Goal: Task Accomplishment & Management: Manage account settings

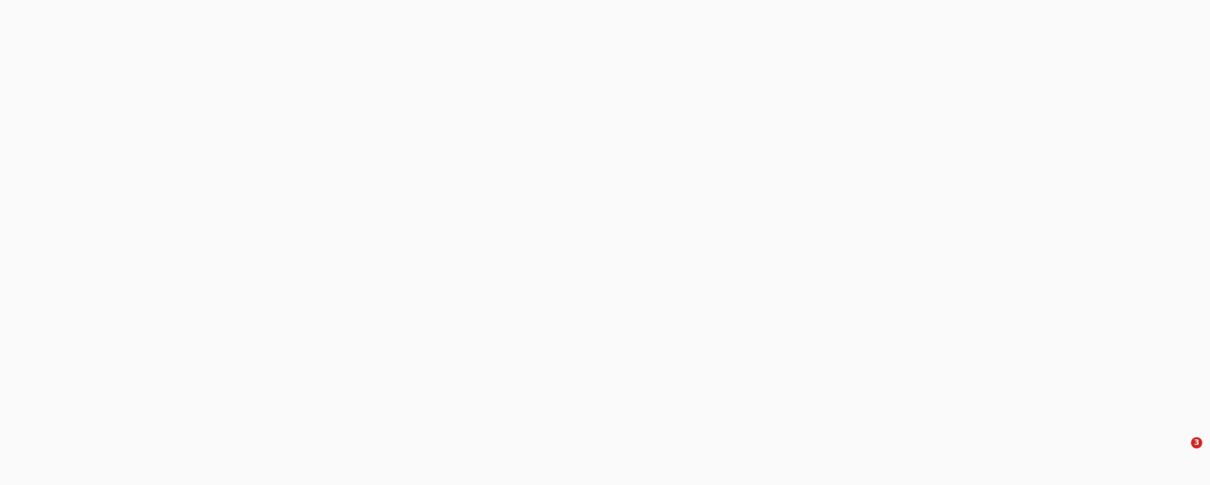
select select "1"
select select "0"
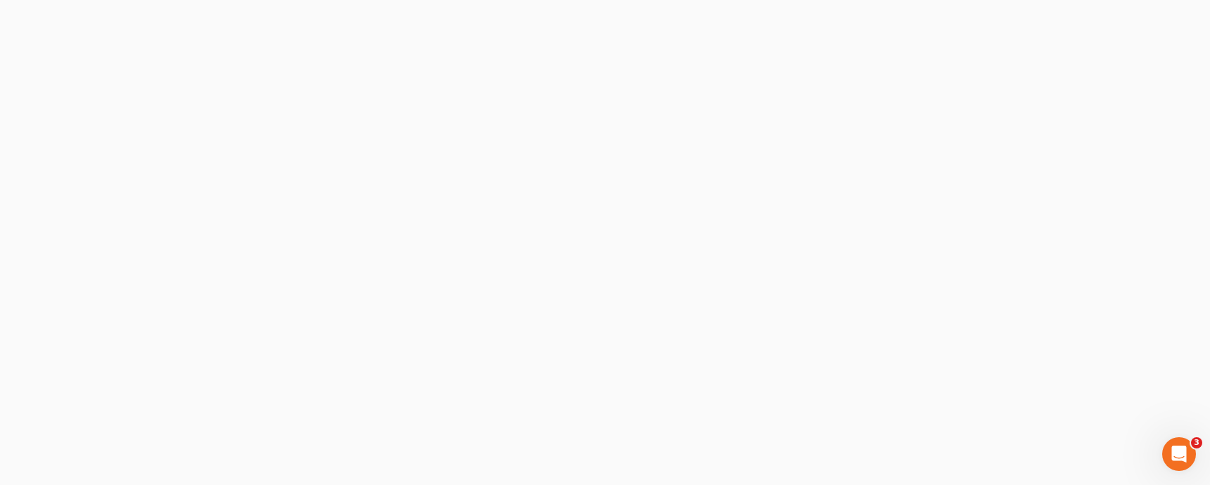
type input "Thinking..."
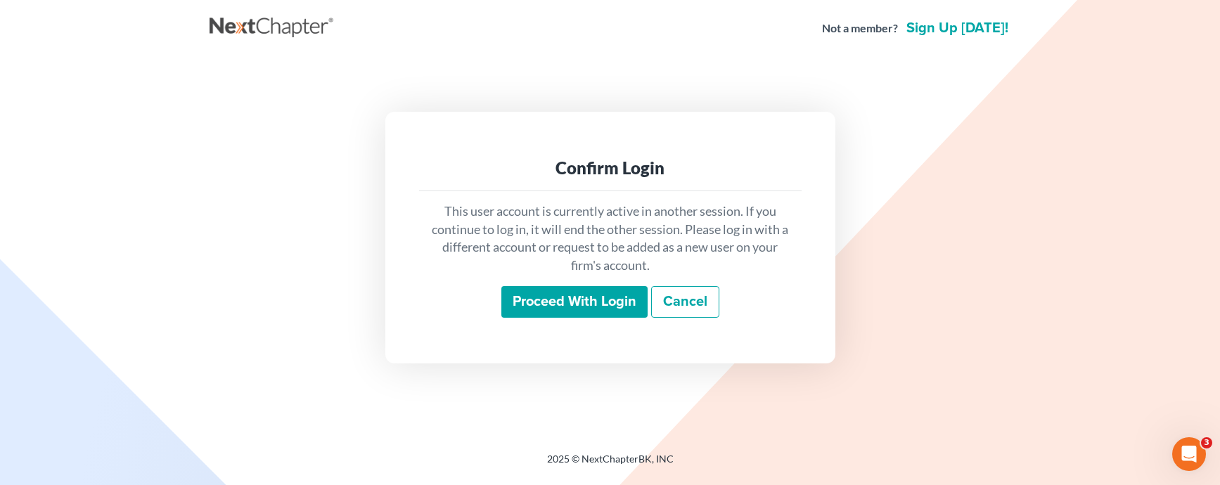
click at [599, 296] on input "Proceed with login" at bounding box center [575, 302] width 146 height 32
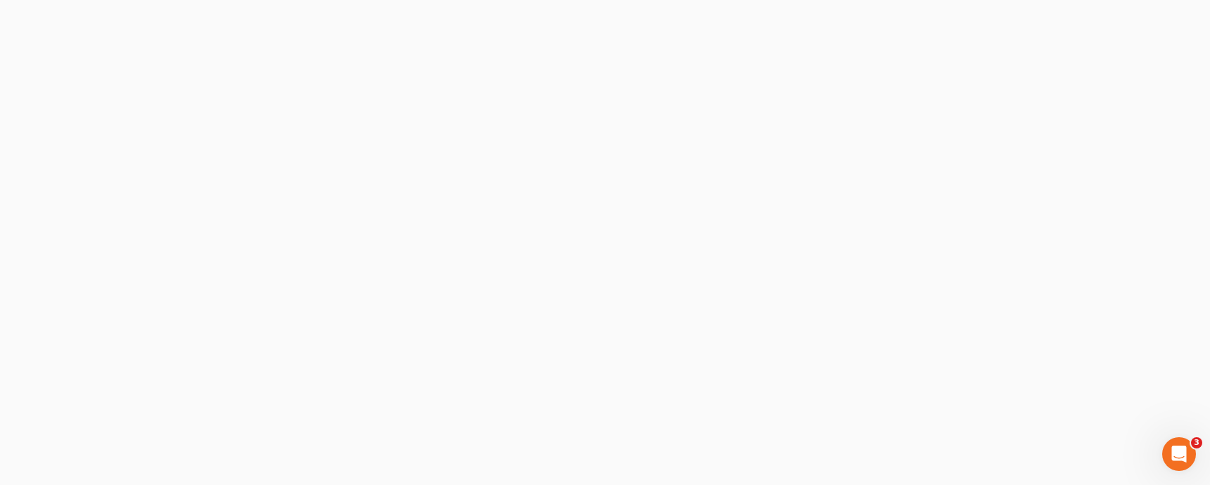
select select "0"
